Goal: Information Seeking & Learning: Learn about a topic

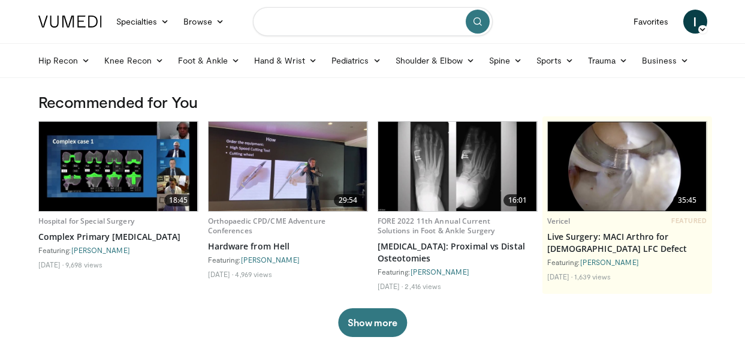
click at [299, 26] on input "Search topics, interventions" at bounding box center [373, 21] width 240 height 29
type input "**********"
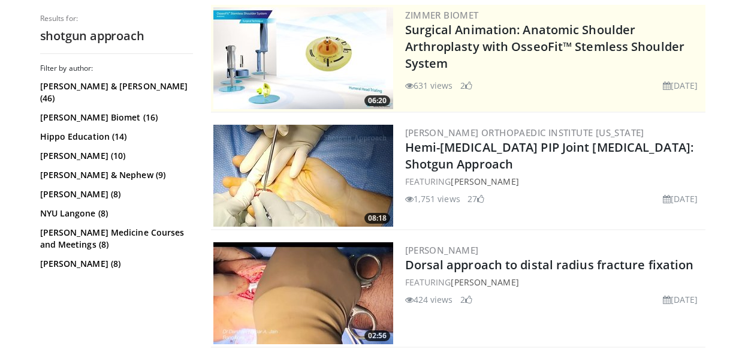
scroll to position [245, 0]
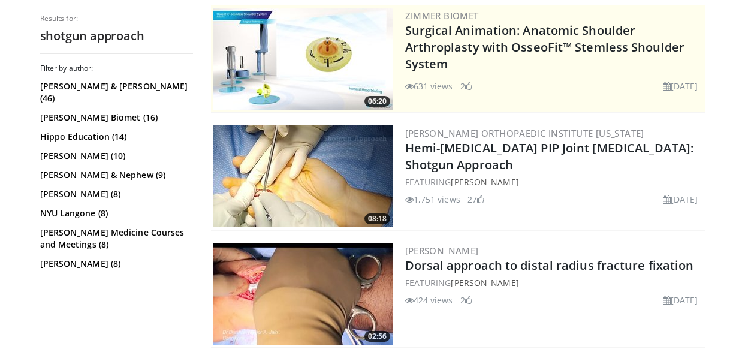
click at [328, 164] on img at bounding box center [303, 176] width 180 height 102
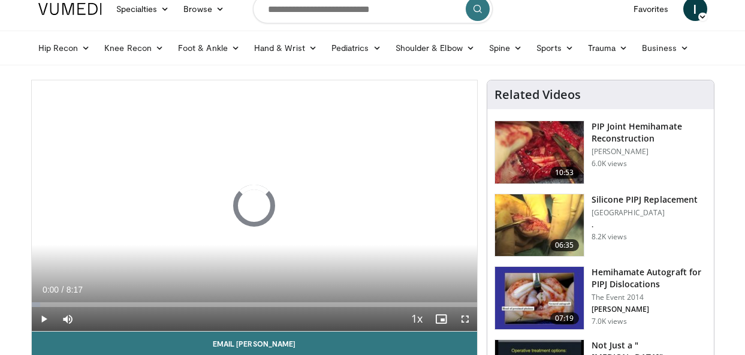
scroll to position [24, 0]
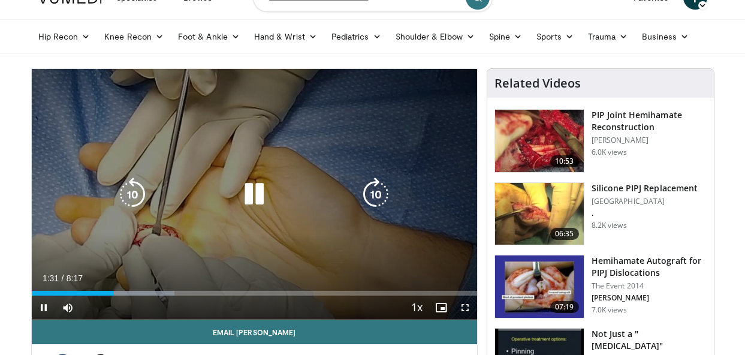
click at [212, 252] on div "10 seconds Tap to unmute" at bounding box center [254, 194] width 445 height 251
click at [252, 195] on icon "Video Player" at bounding box center [254, 194] width 34 height 34
click at [326, 154] on div "10 seconds Tap to unmute" at bounding box center [254, 194] width 445 height 251
click at [258, 203] on icon "Video Player" at bounding box center [254, 194] width 34 height 34
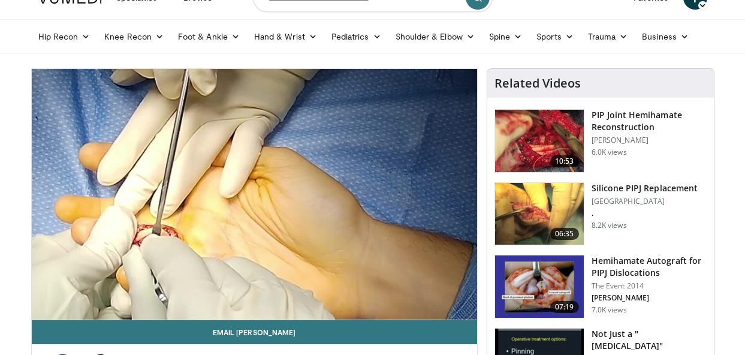
click at [560, 283] on img at bounding box center [539, 286] width 89 height 62
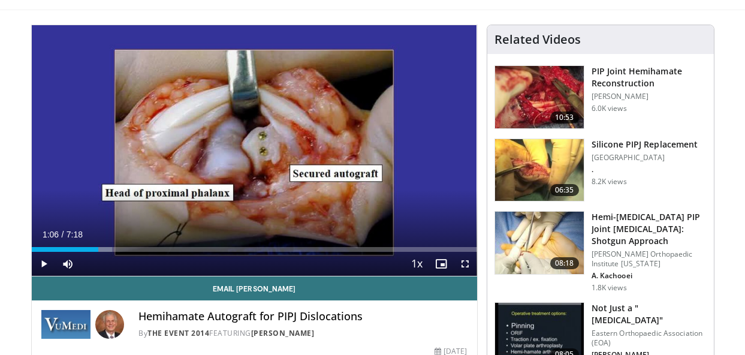
click at [99, 249] on div "Progress Bar" at bounding box center [99, 249] width 1 height 5
